Goal: Transaction & Acquisition: Purchase product/service

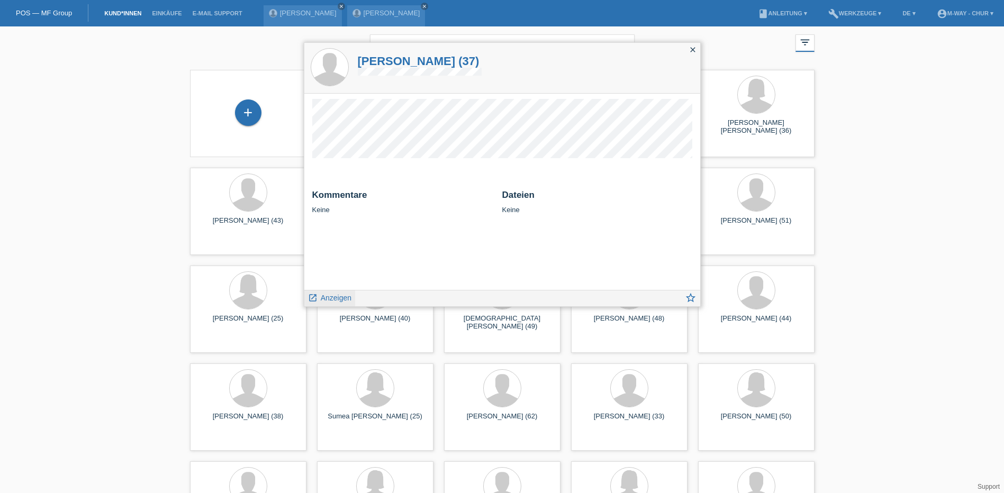
click at [337, 301] on span "Anzeigen" at bounding box center [336, 298] width 31 height 8
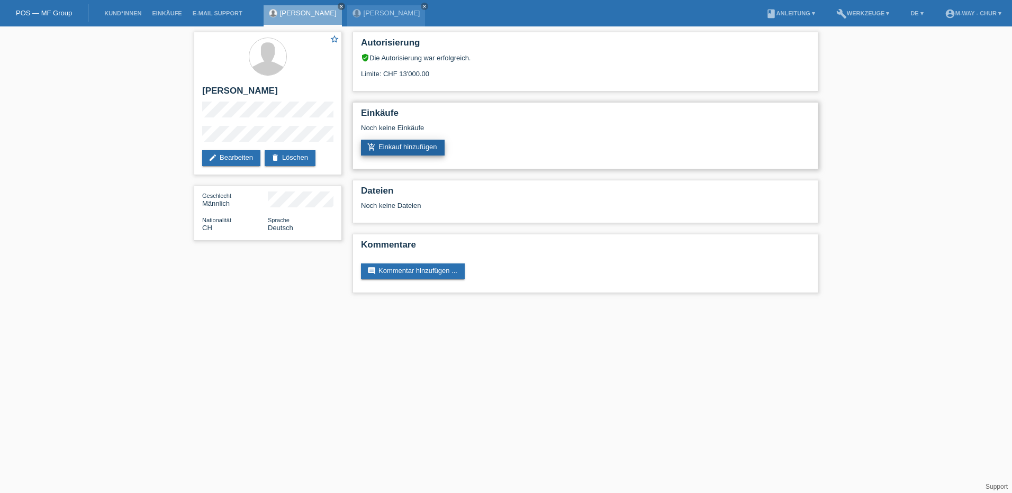
click at [396, 147] on link "add_shopping_cart Einkauf hinzufügen" at bounding box center [403, 148] width 84 height 16
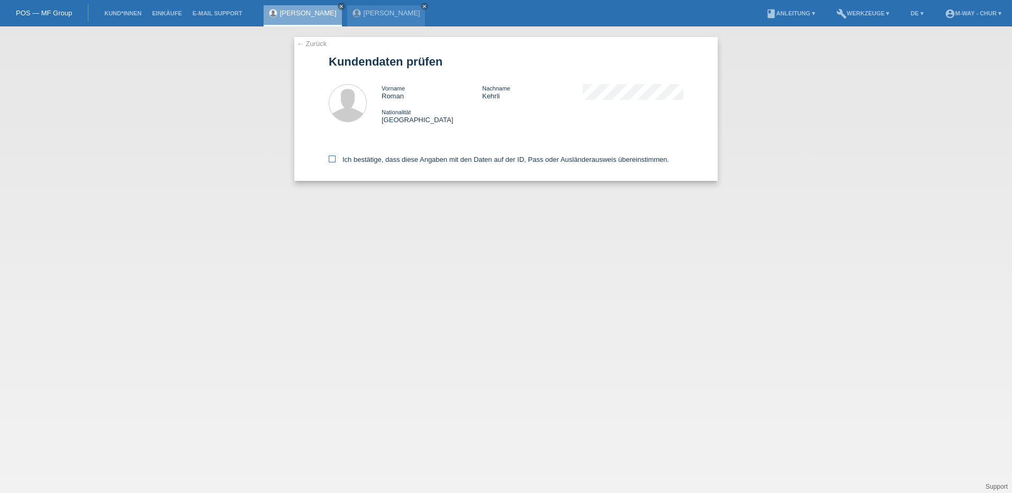
click at [330, 161] on icon at bounding box center [332, 159] width 7 height 7
click at [330, 161] on input "Ich bestätige, dass diese Angaben mit den Daten auf der ID, Pass oder Ausländer…" at bounding box center [332, 159] width 7 height 7
checkbox input "true"
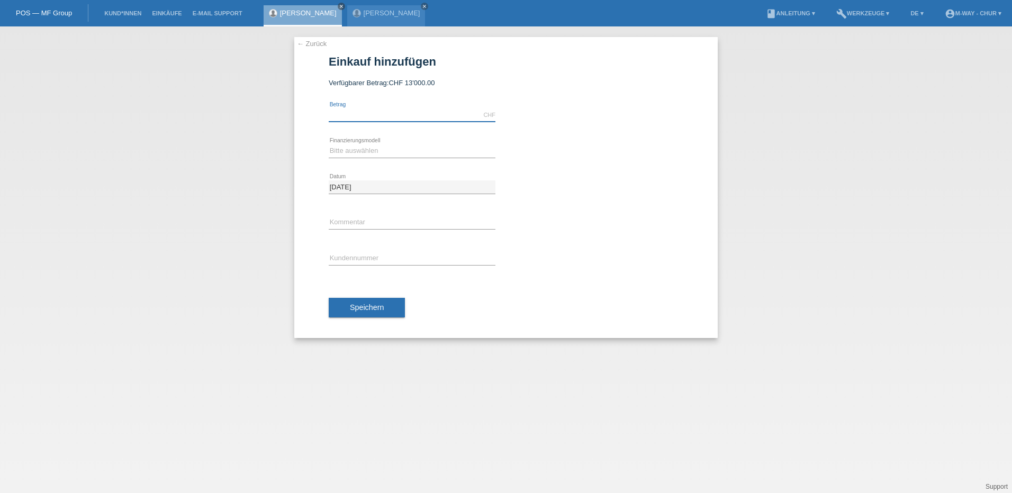
click at [382, 108] on input "text" at bounding box center [412, 114] width 167 height 13
type input "3999.50"
click at [355, 151] on select "Bitte auswählen Fixe Raten Kauf auf Rechnung mit Teilzahlungsoption" at bounding box center [412, 150] width 167 height 13
select select "77"
click at [329, 144] on select "Bitte auswählen Fixe Raten Kauf auf Rechnung mit Teilzahlungsoption" at bounding box center [412, 150] width 167 height 13
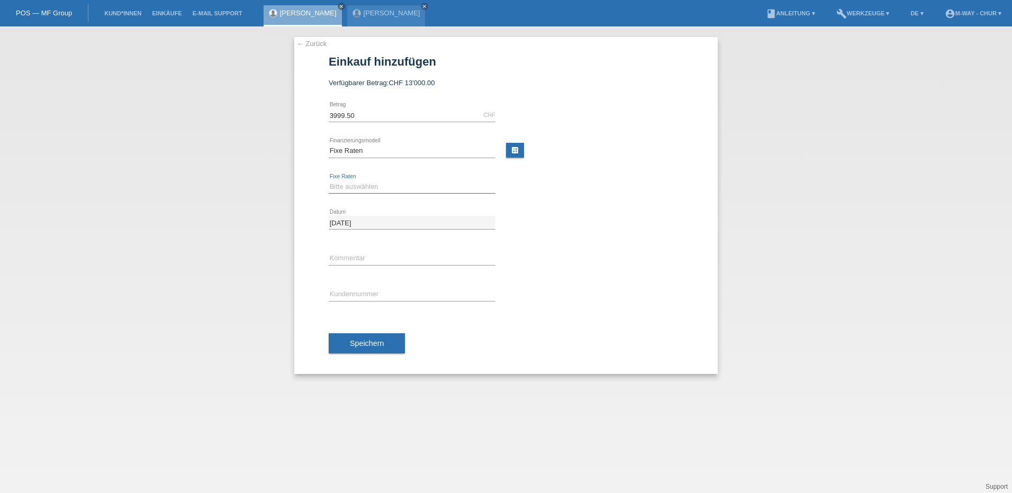
click at [354, 187] on select "Bitte auswählen 4 Raten 5 Raten 6 Raten 7 Raten 8 Raten 9 Raten 10 Raten 11 Rat…" at bounding box center [412, 186] width 167 height 13
select select "202"
click at [329, 180] on select "Bitte auswählen 4 Raten 5 Raten 6 Raten 7 Raten 8 Raten 9 Raten 10 Raten 11 Rat…" at bounding box center [412, 186] width 167 height 13
click at [364, 261] on input "text" at bounding box center [412, 258] width 167 height 13
type input "Beleg30805"
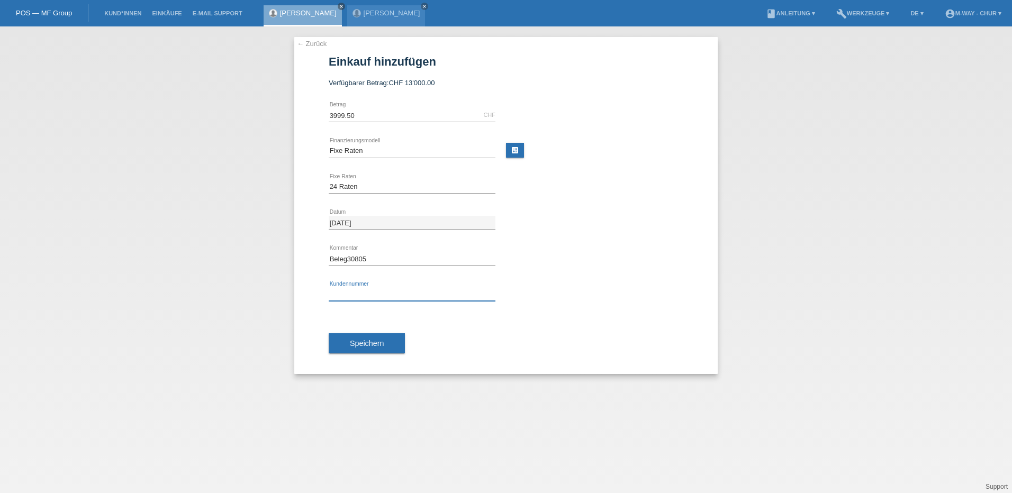
click at [361, 295] on input "text" at bounding box center [412, 294] width 167 height 13
type input "K173094"
click at [364, 346] on span "Speichern" at bounding box center [367, 343] width 34 height 8
